Goal: Browse casually

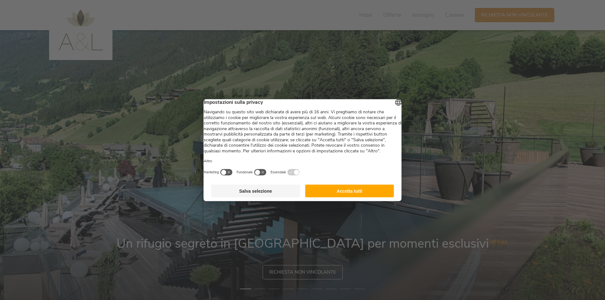
click at [356, 196] on button "Accetta tutti" at bounding box center [349, 190] width 89 height 13
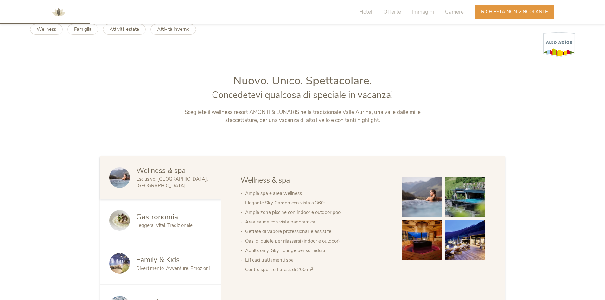
scroll to position [285, 0]
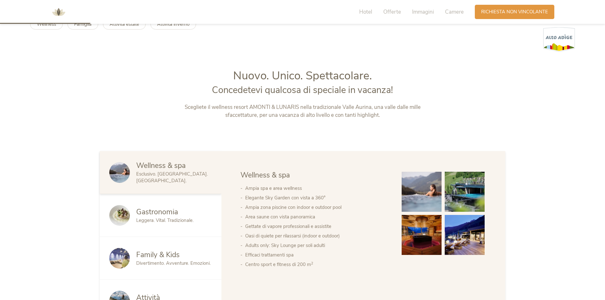
click at [430, 187] on img at bounding box center [422, 191] width 40 height 40
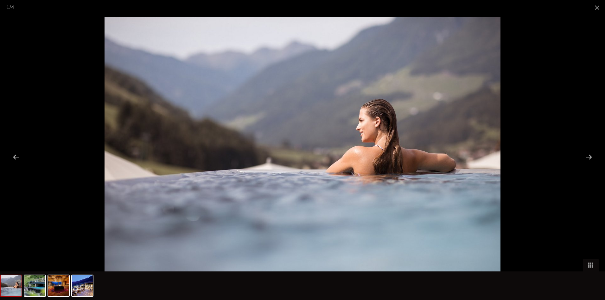
click at [590, 159] on div at bounding box center [589, 157] width 20 height 20
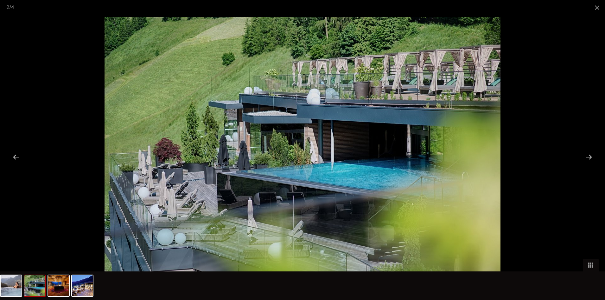
click at [590, 159] on div at bounding box center [589, 157] width 20 height 20
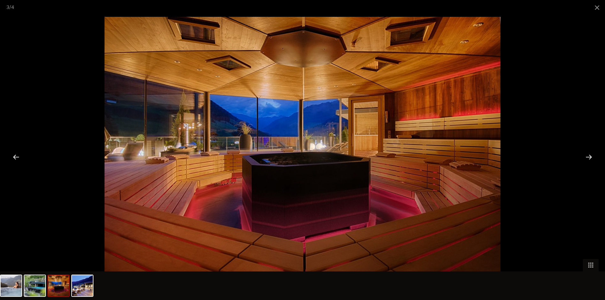
click at [590, 159] on div at bounding box center [589, 157] width 20 height 20
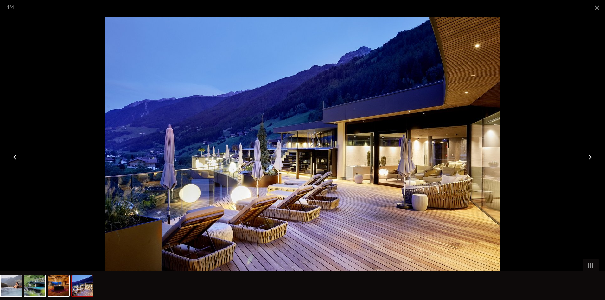
click at [590, 159] on div at bounding box center [589, 157] width 20 height 20
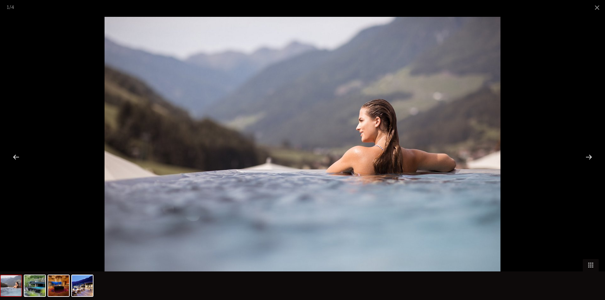
click at [590, 159] on div at bounding box center [589, 157] width 20 height 20
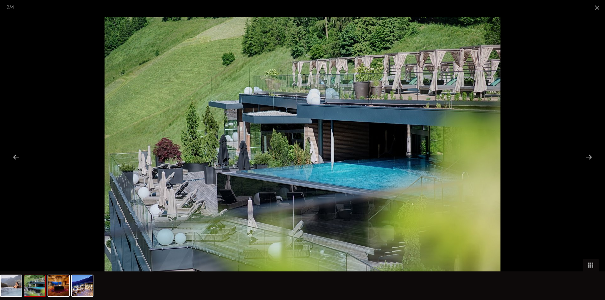
click at [590, 159] on div at bounding box center [589, 157] width 20 height 20
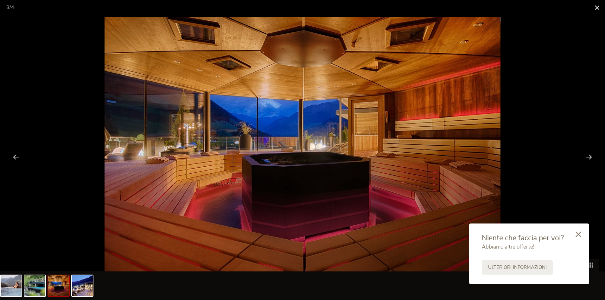
click at [598, 2] on span at bounding box center [598, 7] width 16 height 15
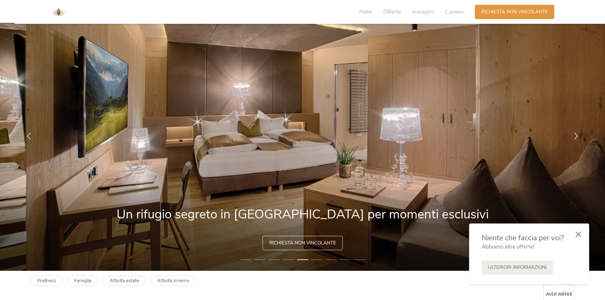
scroll to position [0, 0]
